Goal: Communication & Community: Share content

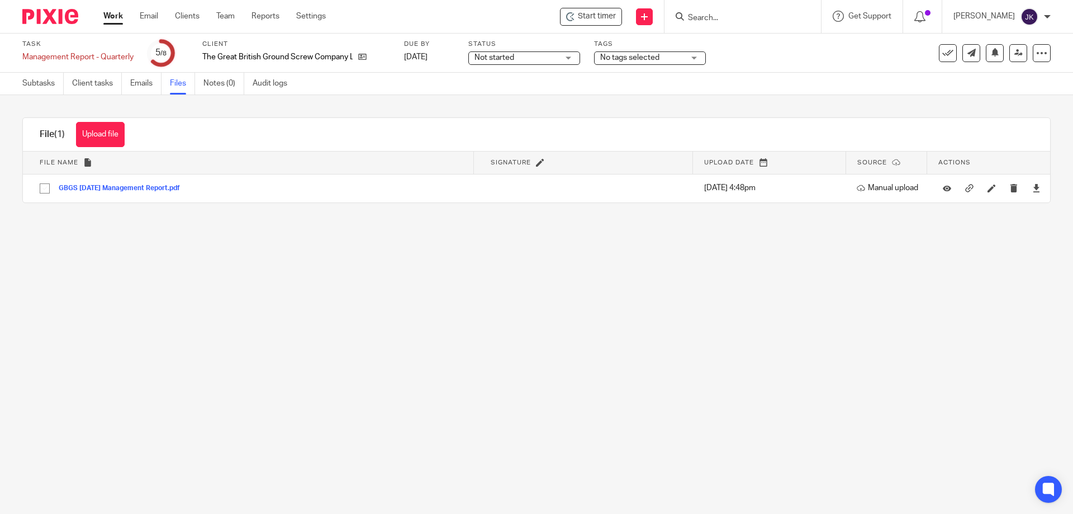
click at [726, 21] on input "Search" at bounding box center [737, 18] width 101 height 10
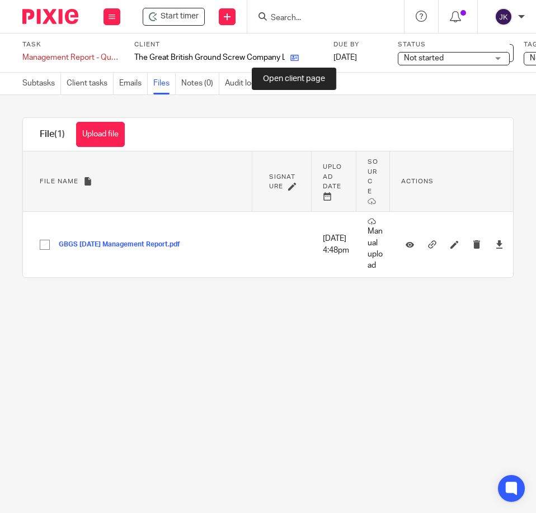
click at [296, 56] on icon at bounding box center [294, 58] width 8 height 8
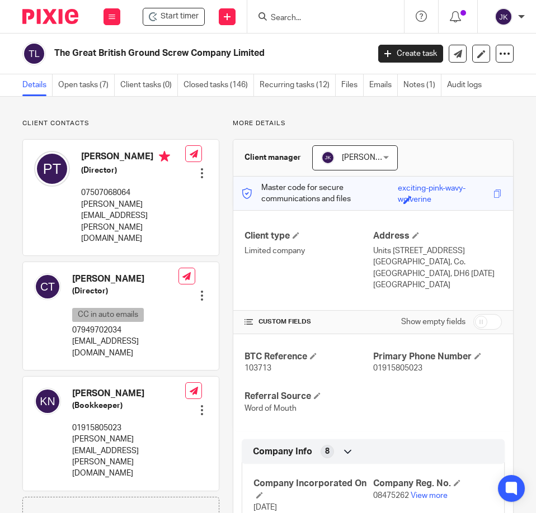
click at [95, 86] on link "Open tasks (7)" at bounding box center [86, 85] width 56 height 22
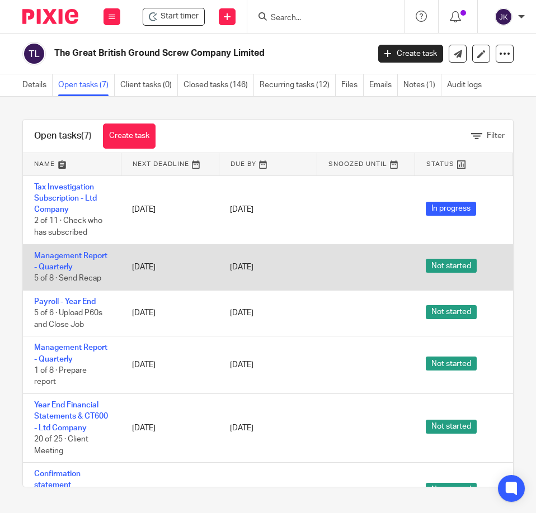
scroll to position [99, 0]
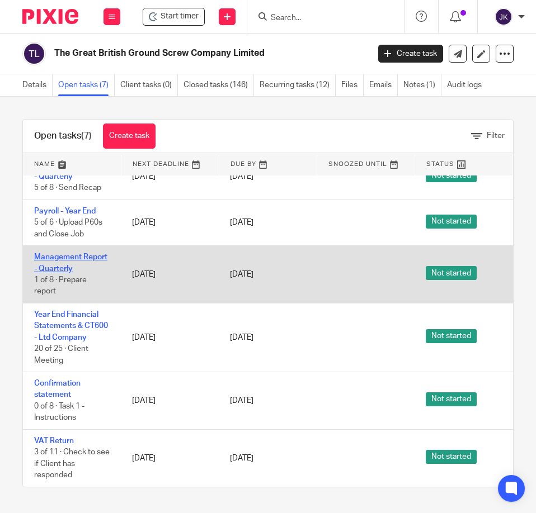
click at [69, 253] on link "Management Report - Quarterly" at bounding box center [70, 262] width 73 height 19
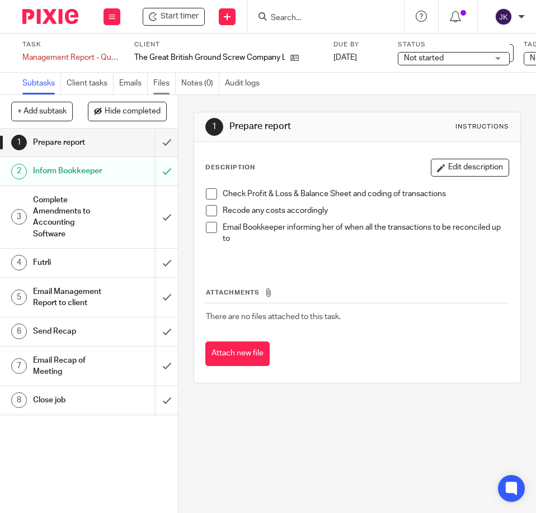
click at [169, 81] on link "Files" at bounding box center [164, 84] width 22 height 22
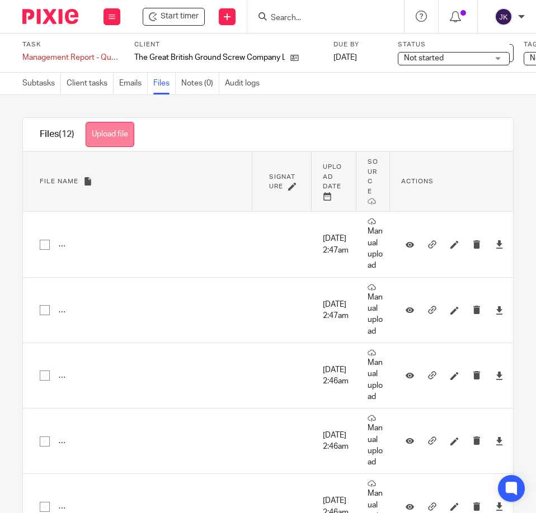
click at [108, 142] on button "Upload file" at bounding box center [110, 134] width 49 height 25
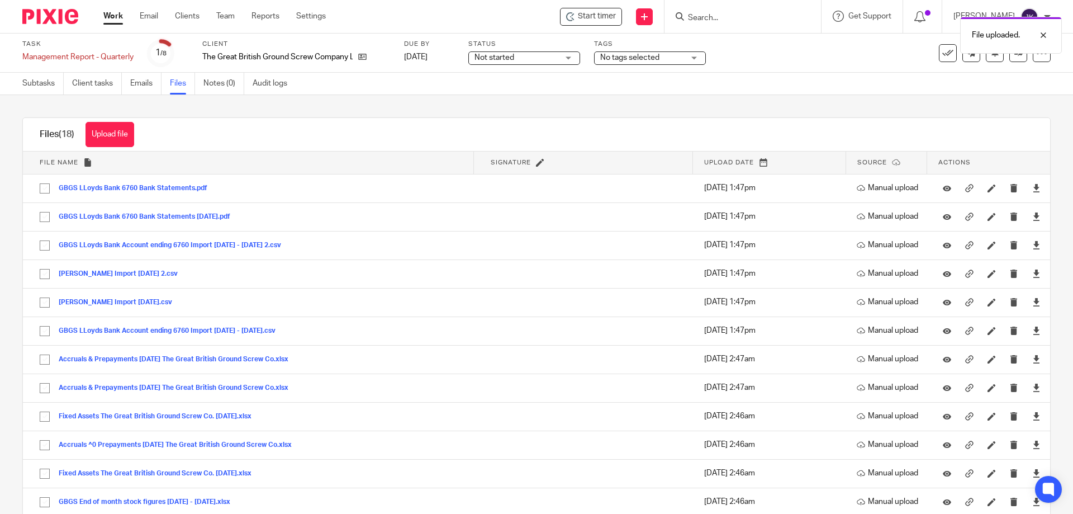
click at [535, 10] on form at bounding box center [746, 17] width 119 height 14
click at [535, 22] on div "File uploaded." at bounding box center [800, 32] width 526 height 42
click at [535, 20] on div "File uploaded." at bounding box center [800, 32] width 526 height 42
click at [535, 18] on input "Search" at bounding box center [737, 18] width 101 height 10
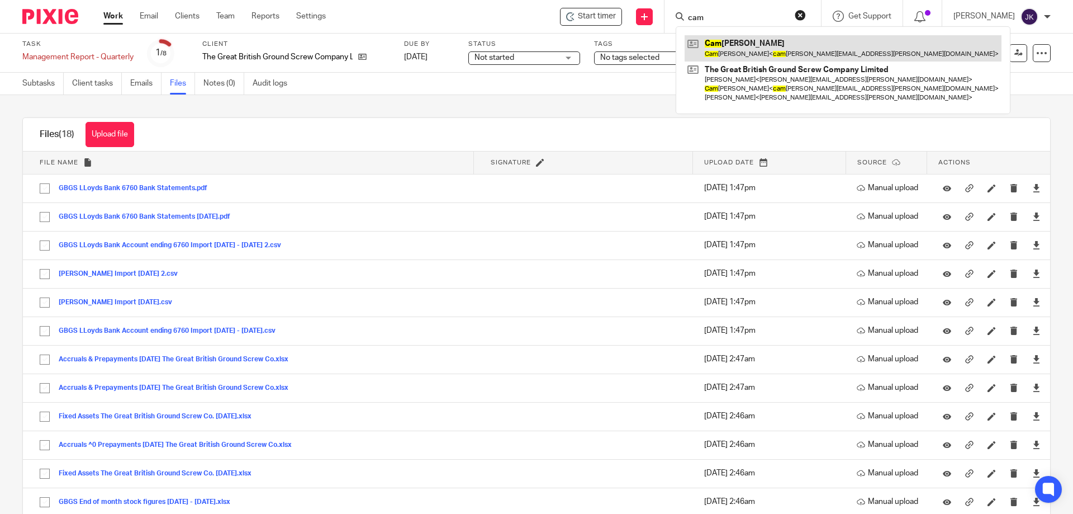
type input "cam"
click at [535, 45] on link at bounding box center [843, 48] width 317 height 26
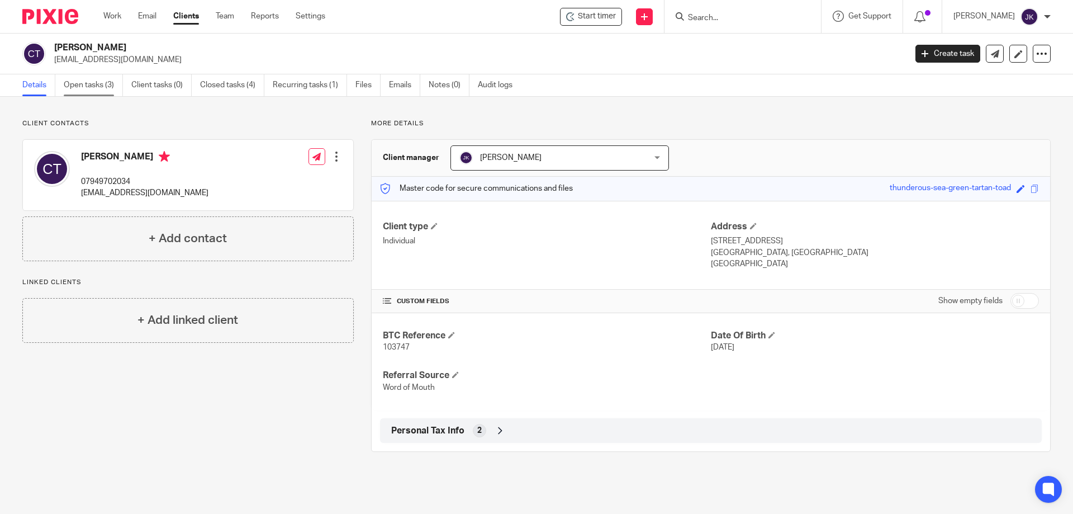
click at [88, 89] on link "Open tasks (3)" at bounding box center [93, 85] width 59 height 22
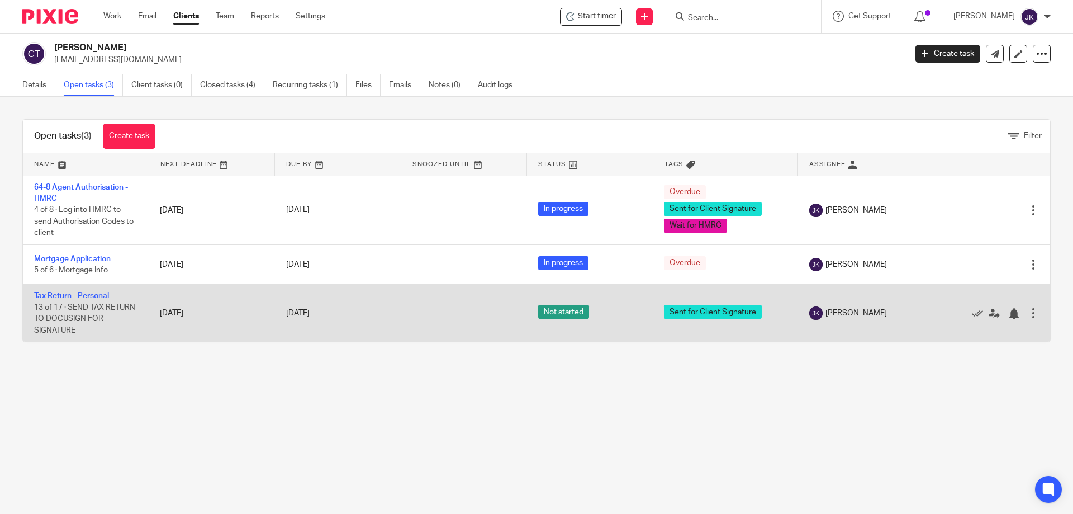
click at [74, 292] on link "Tax Return - Personal" at bounding box center [71, 296] width 75 height 8
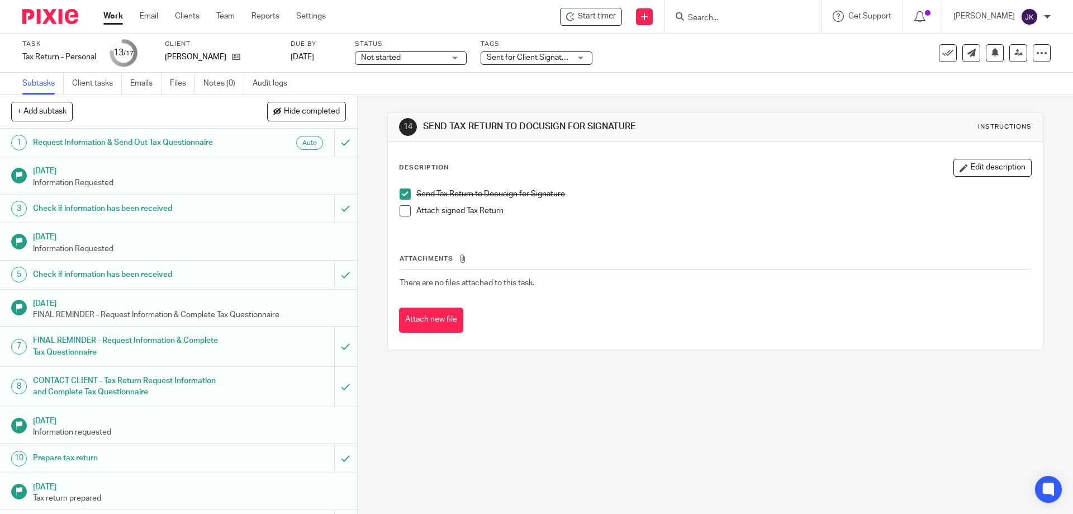
click at [726, 16] on input "Search" at bounding box center [737, 18] width 101 height 10
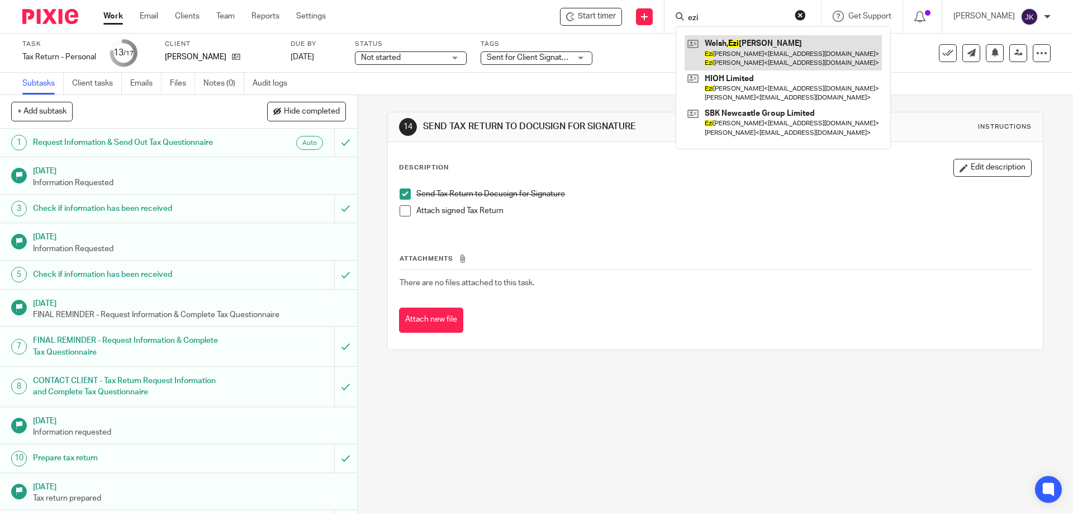
type input "ezi"
click at [755, 40] on link at bounding box center [783, 52] width 197 height 35
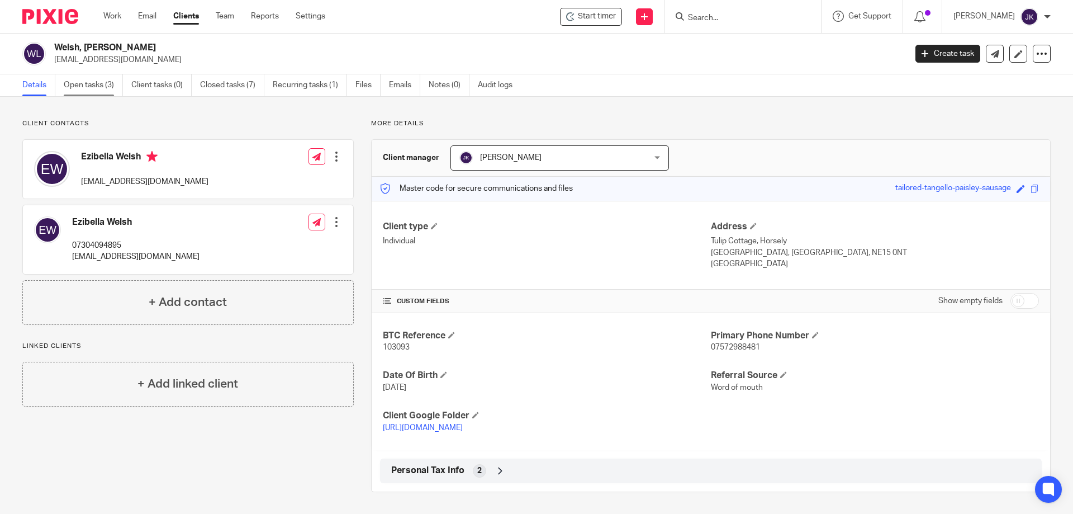
click at [86, 89] on link "Open tasks (3)" at bounding box center [93, 85] width 59 height 22
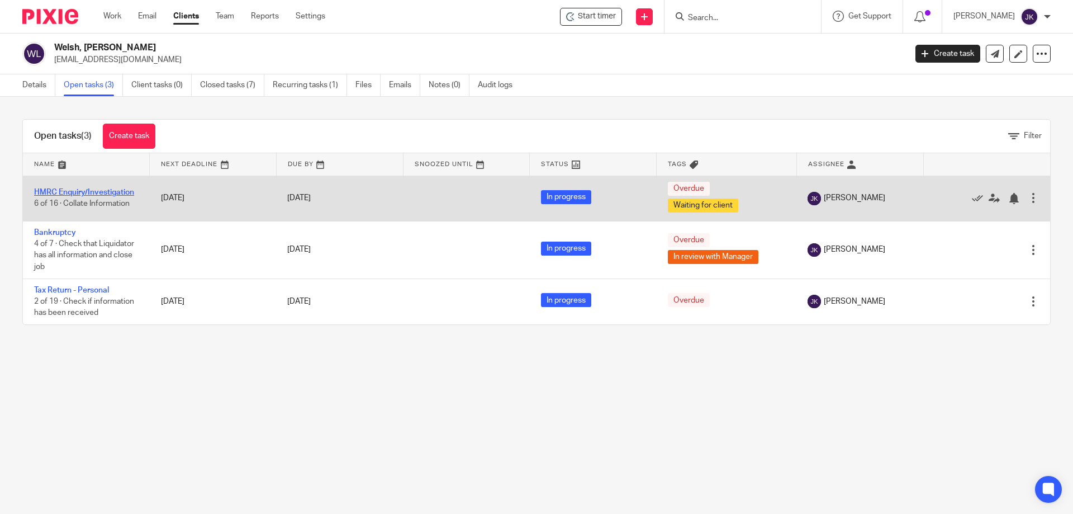
click at [88, 190] on link "HMRC Enquiry/Investigation" at bounding box center [84, 192] width 100 height 8
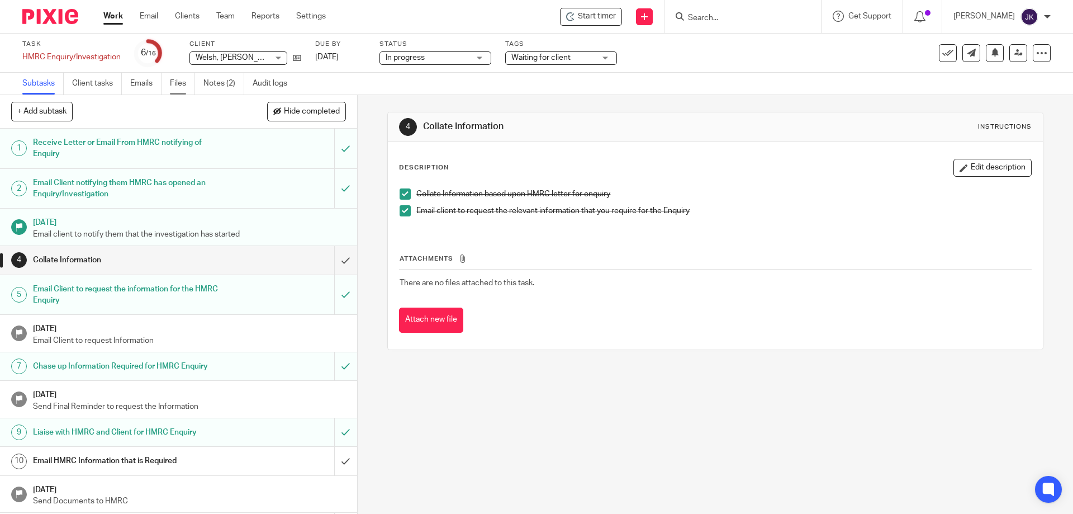
click at [176, 83] on link "Files" at bounding box center [182, 84] width 25 height 22
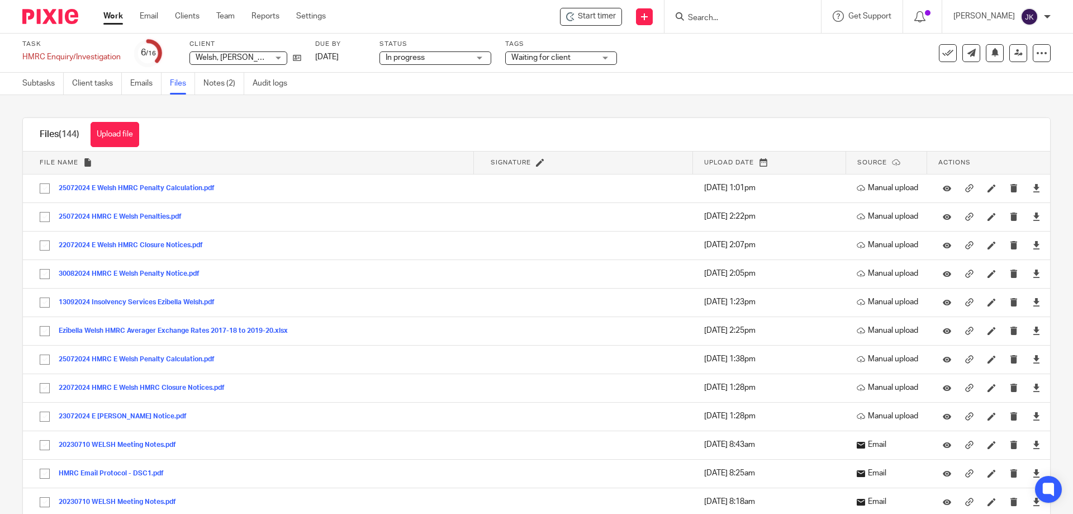
click at [725, 23] on form at bounding box center [746, 17] width 119 height 14
click at [723, 16] on input "Search" at bounding box center [737, 18] width 101 height 10
type input "s"
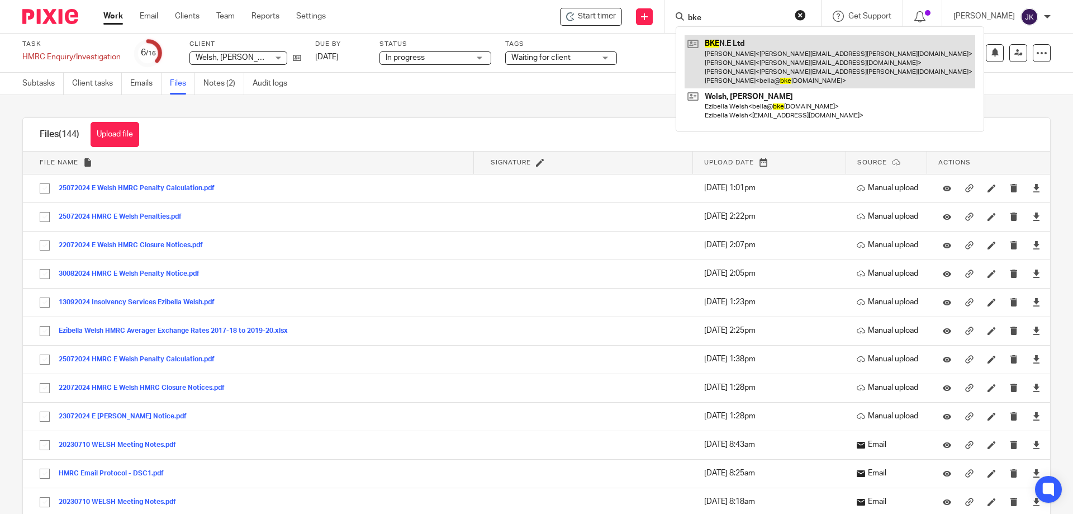
type input "bke"
click at [721, 68] on link at bounding box center [830, 61] width 291 height 53
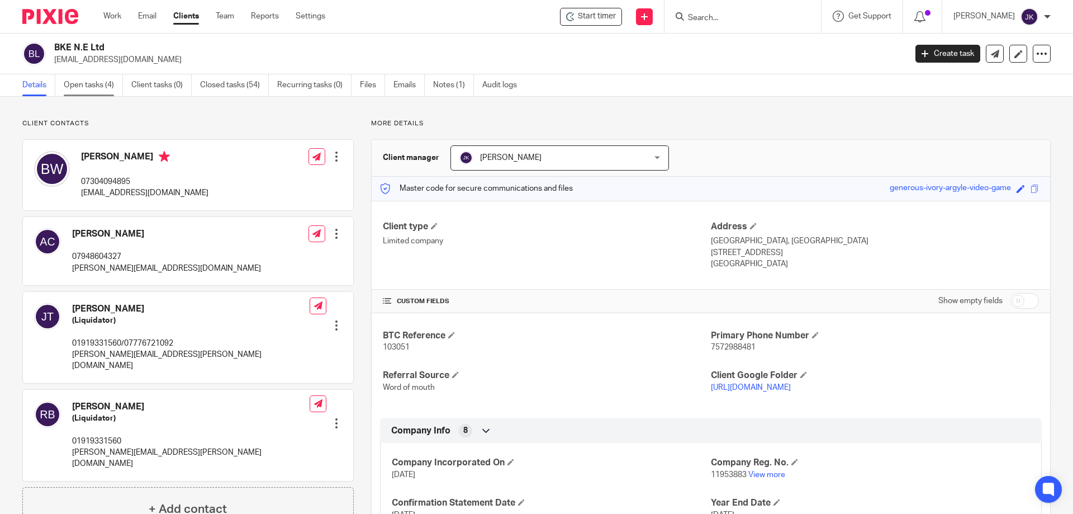
click at [103, 84] on link "Open tasks (4)" at bounding box center [93, 85] width 59 height 22
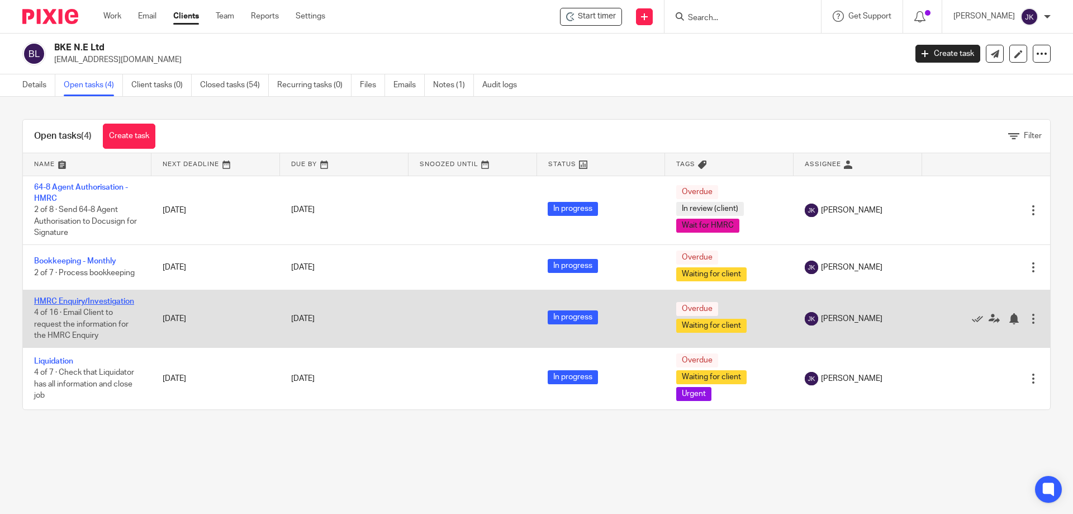
click at [105, 298] on link "HMRC Enquiry/Investigation" at bounding box center [84, 301] width 100 height 8
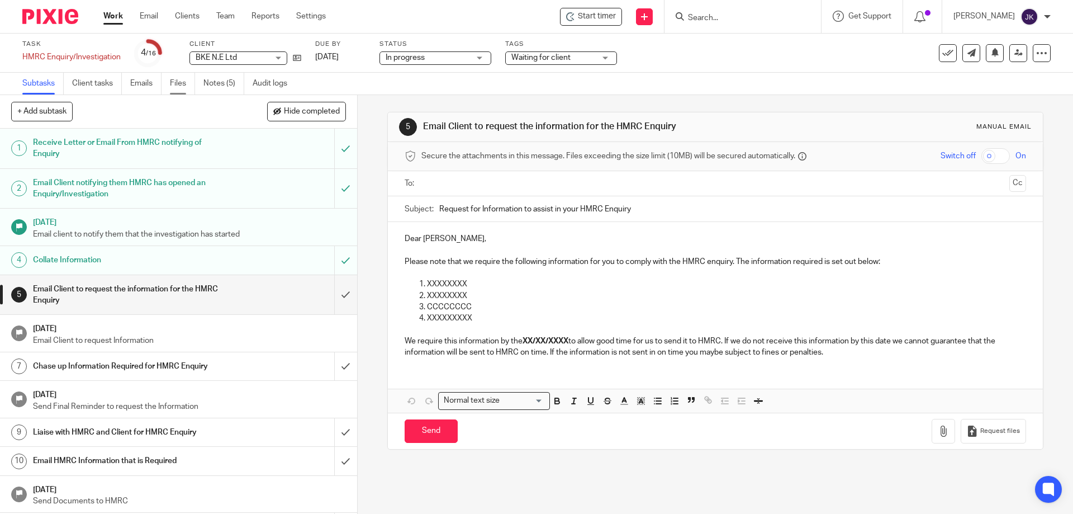
click at [172, 85] on link "Files" at bounding box center [182, 84] width 25 height 22
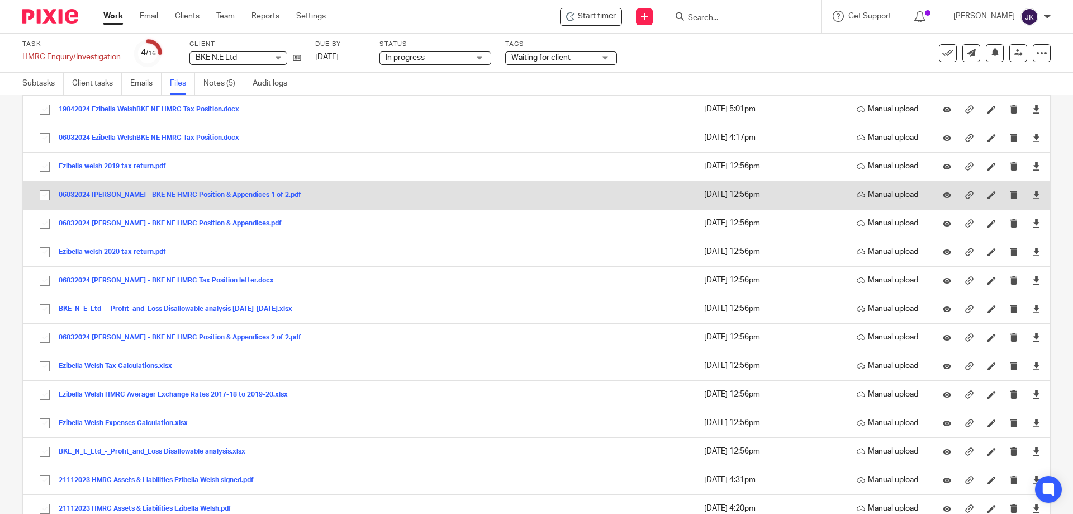
scroll to position [280, 0]
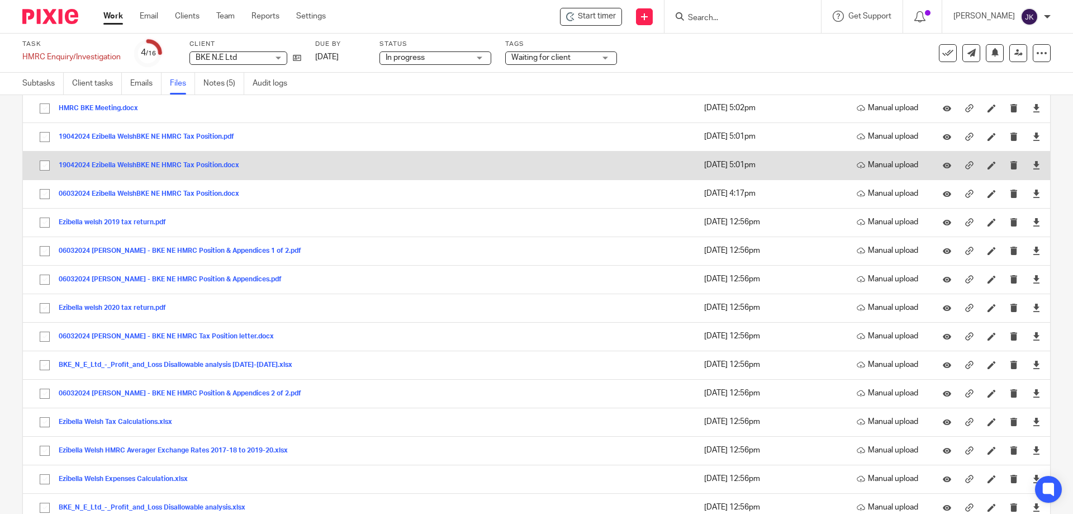
click at [120, 164] on button "19042024 Ezibella WelshBKE NE HMRC Tax Position.docx" at bounding box center [153, 166] width 189 height 8
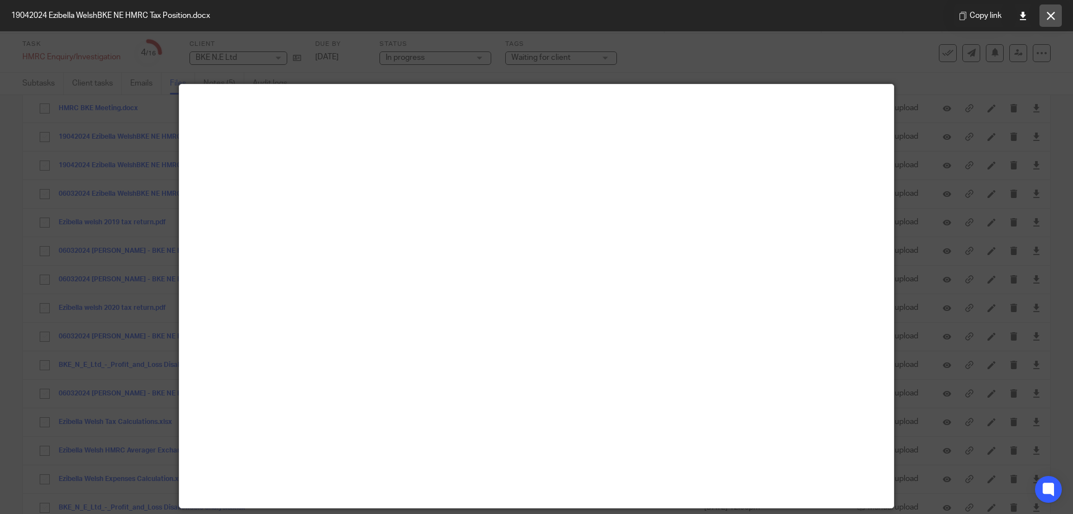
click at [1043, 15] on button at bounding box center [1051, 15] width 22 height 22
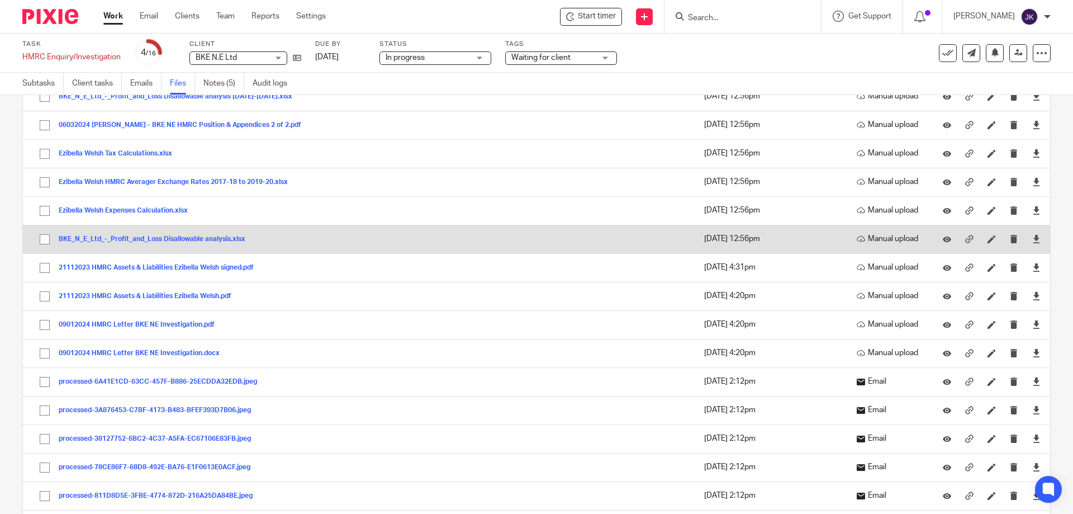
scroll to position [559, 0]
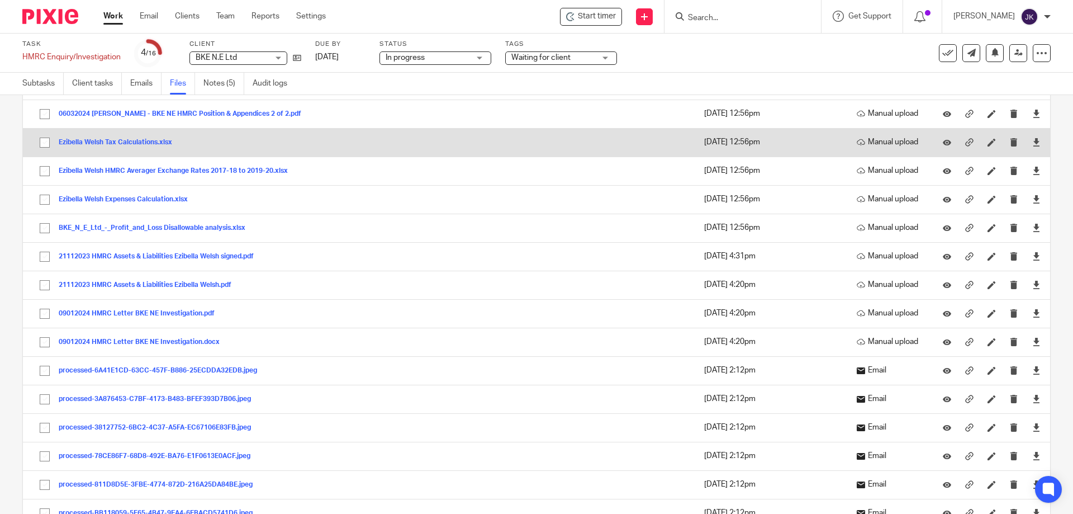
click at [100, 143] on button "Ezibella Welsh Tax Calculations.xlsx" at bounding box center [120, 143] width 122 height 8
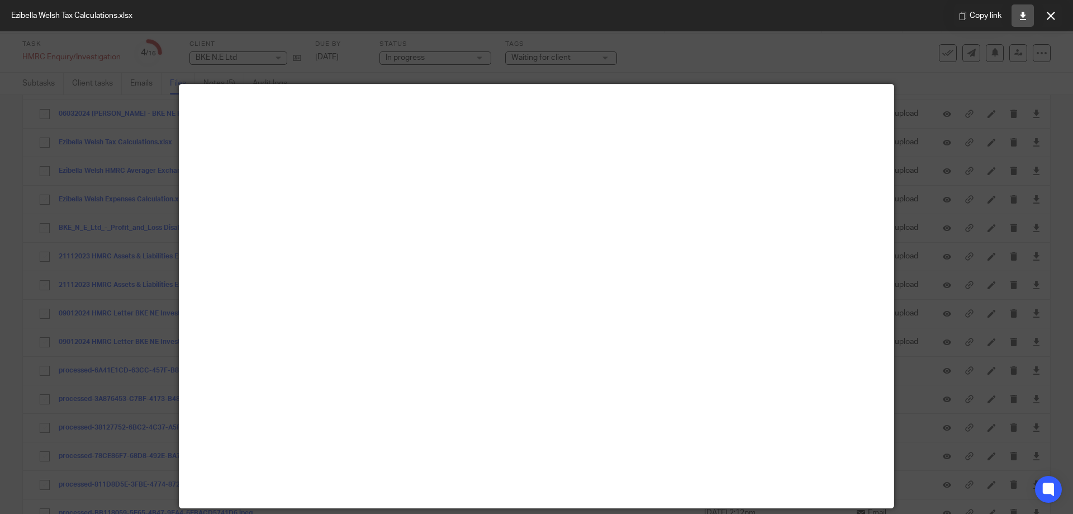
click at [1025, 12] on icon at bounding box center [1023, 16] width 8 height 8
click at [1060, 15] on button at bounding box center [1051, 15] width 22 height 22
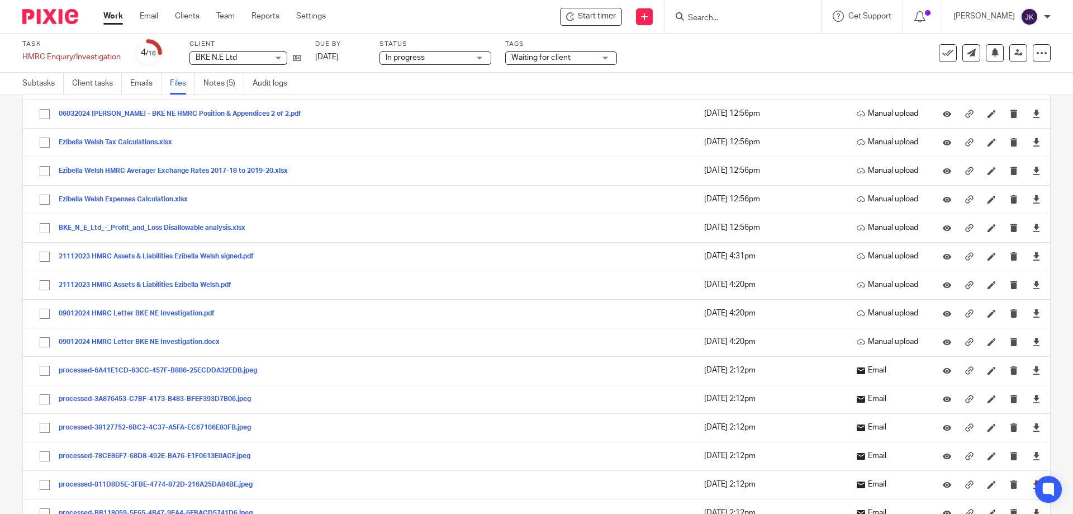
click at [704, 23] on form at bounding box center [746, 17] width 119 height 14
click at [707, 19] on input "Search" at bounding box center [737, 18] width 101 height 10
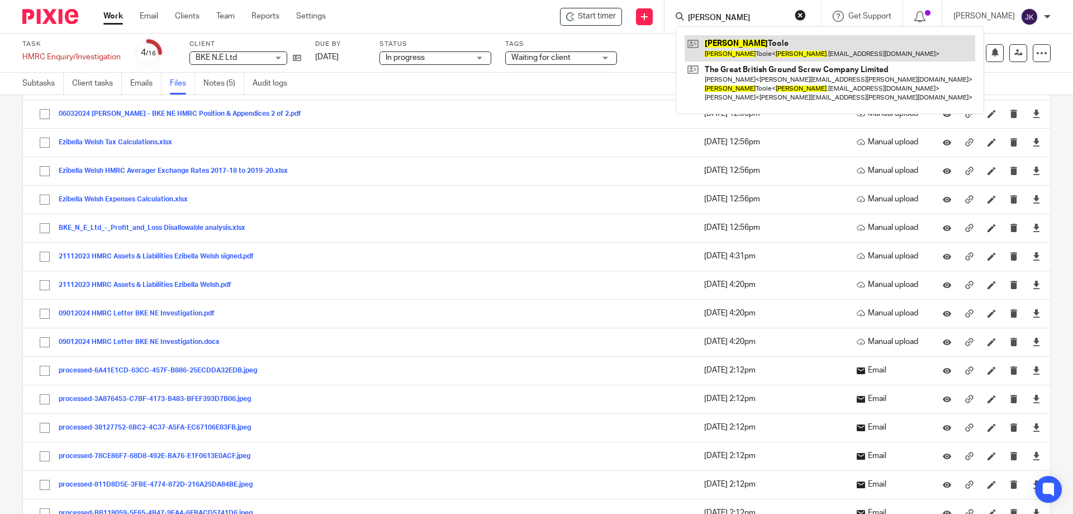
type input "cameron"
click at [748, 52] on link at bounding box center [830, 48] width 291 height 26
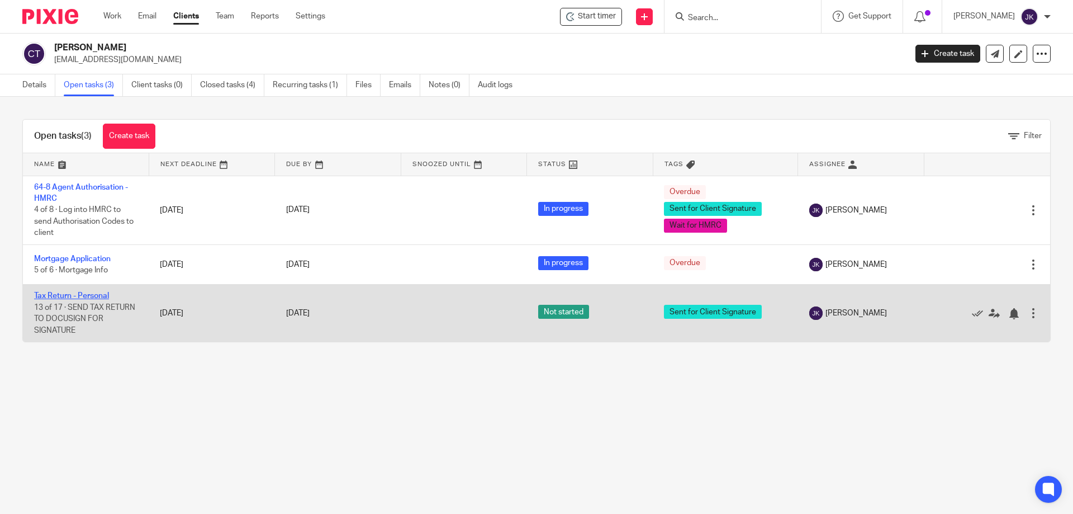
click at [70, 299] on link "Tax Return - Personal" at bounding box center [71, 296] width 75 height 8
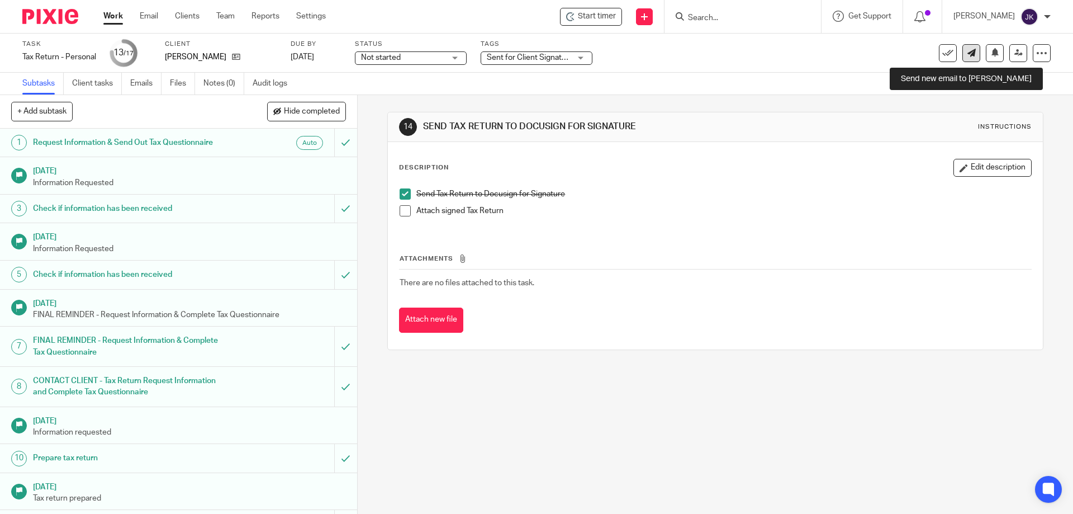
click at [968, 53] on icon at bounding box center [972, 53] width 8 height 8
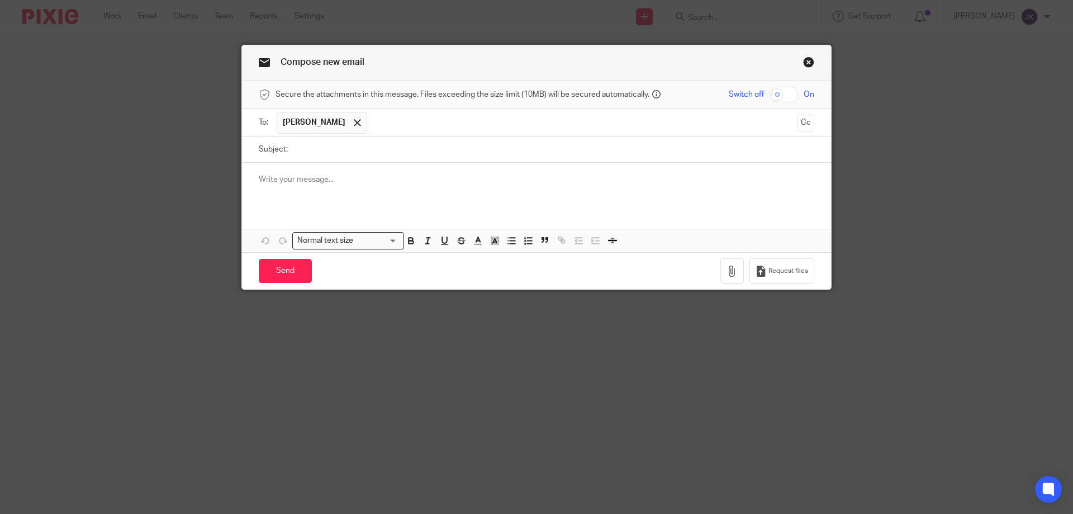
click at [314, 154] on input "Subject:" at bounding box center [554, 149] width 521 height 25
type input "Tax Forecast for 2025-26"
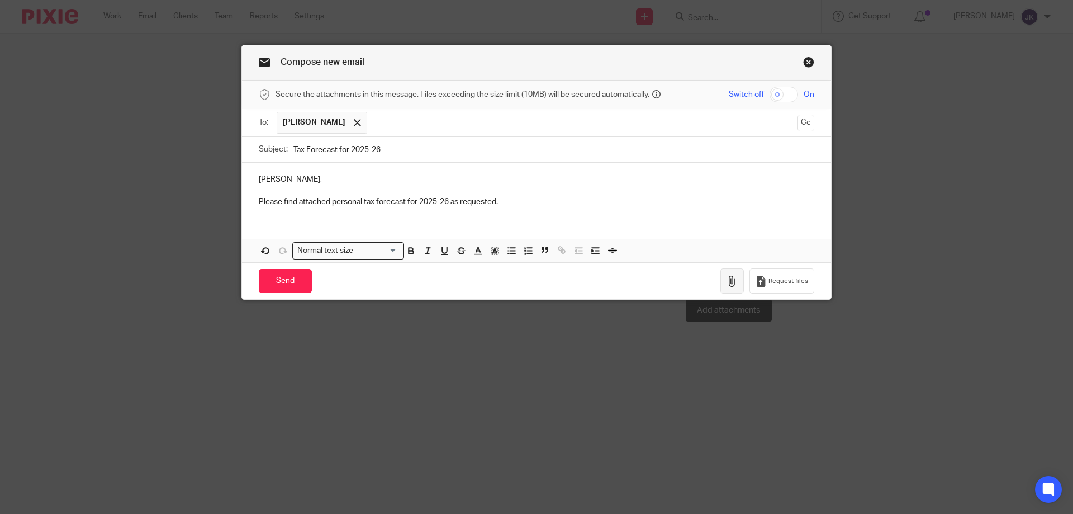
click at [734, 286] on icon "button" at bounding box center [732, 281] width 11 height 11
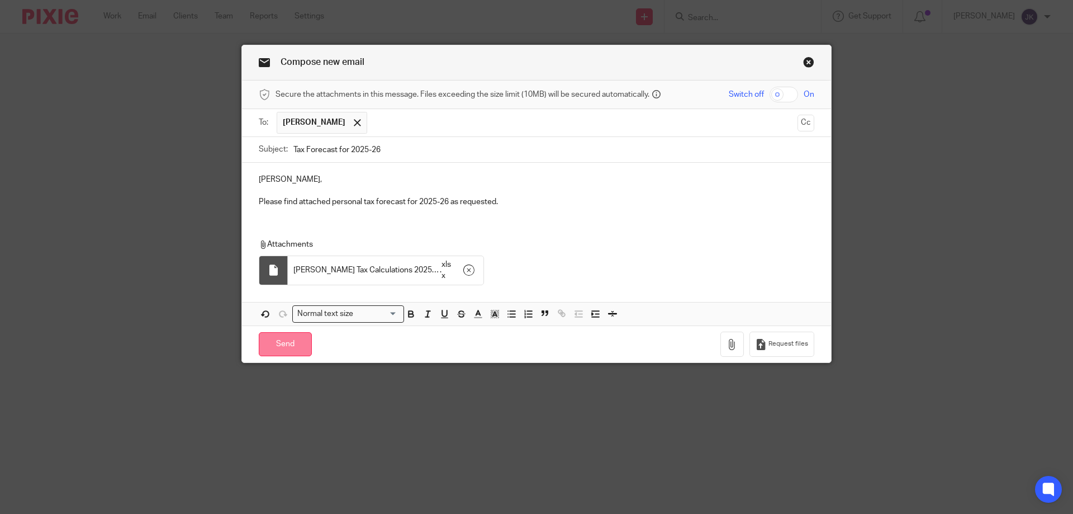
click at [277, 341] on input "Send" at bounding box center [285, 344] width 53 height 24
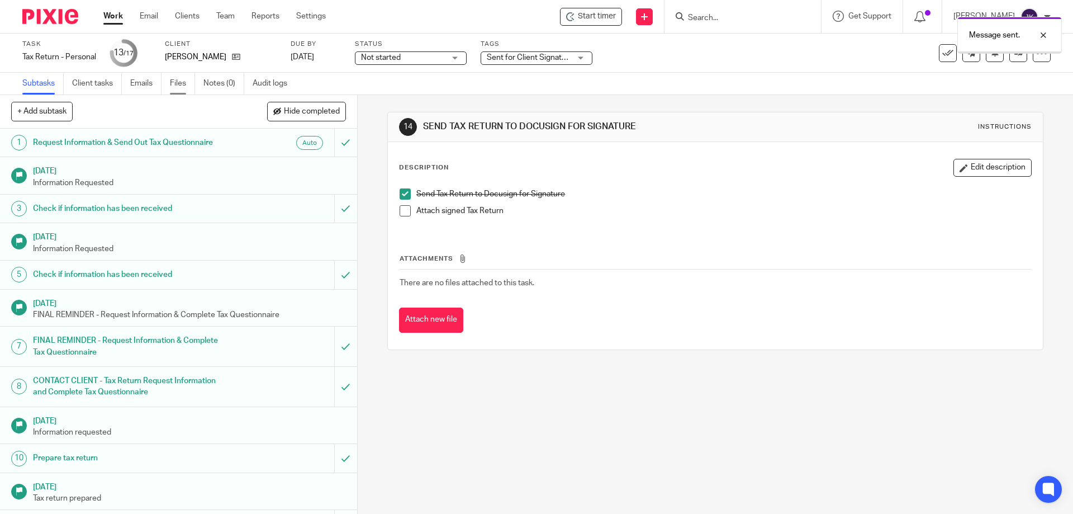
click at [177, 86] on link "Files" at bounding box center [182, 84] width 25 height 22
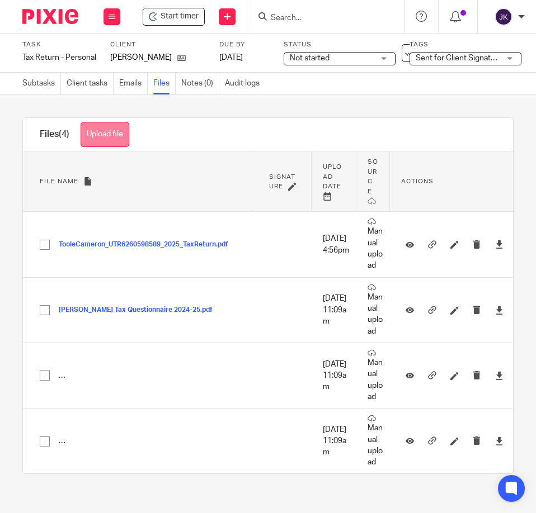
click at [90, 129] on button "Upload file" at bounding box center [105, 134] width 49 height 25
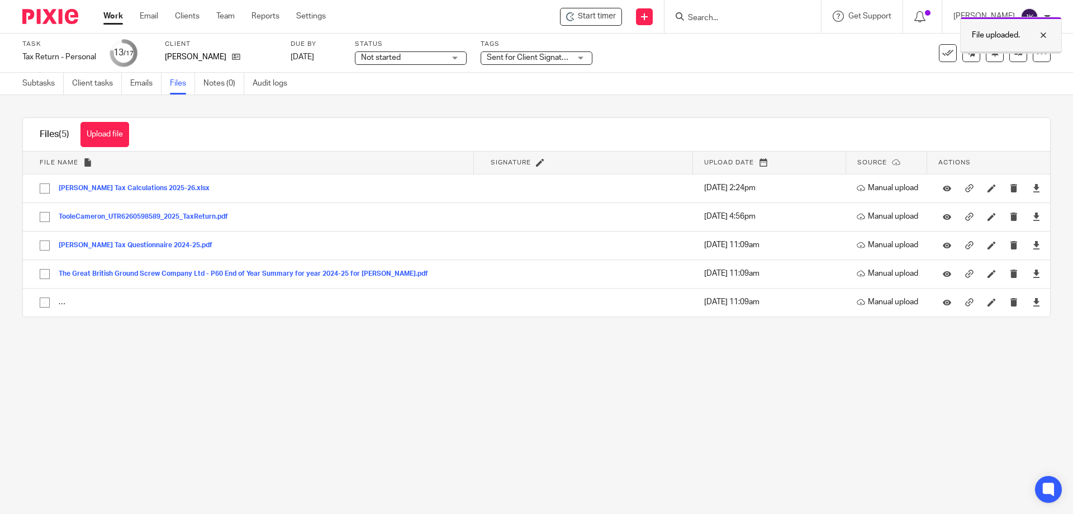
click at [535, 37] on div at bounding box center [1035, 35] width 30 height 13
